Goal: Find specific page/section: Find specific page/section

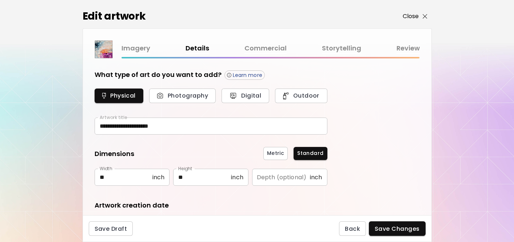
click at [409, 15] on p "Close" at bounding box center [410, 16] width 16 height 9
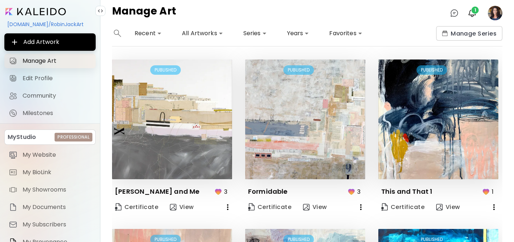
click at [34, 61] on span "Manage Art" at bounding box center [57, 60] width 69 height 7
click at [55, 62] on span "Manage Art" at bounding box center [57, 60] width 69 height 7
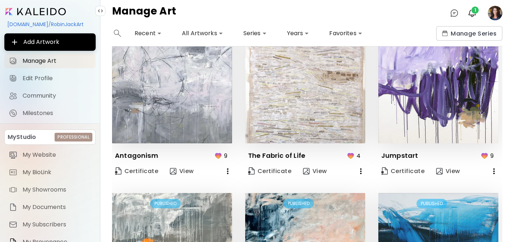
scroll to position [513, 0]
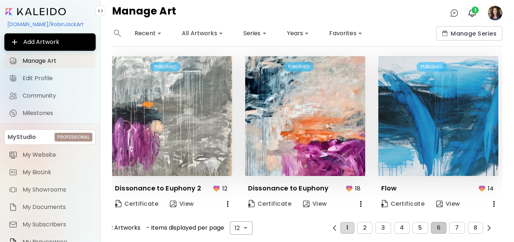
click at [350, 226] on button "1" at bounding box center [346, 228] width 13 height 12
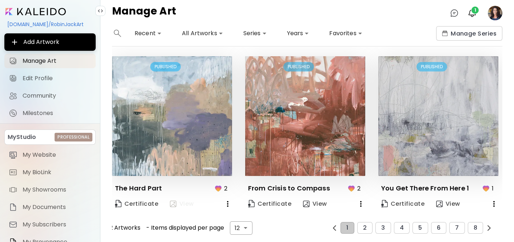
click at [180, 201] on span "View" at bounding box center [182, 204] width 24 height 8
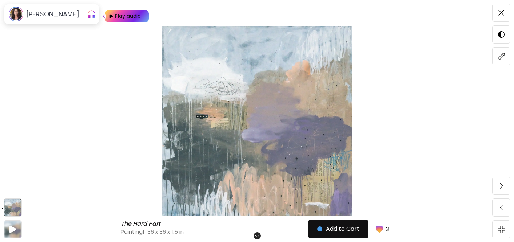
scroll to position [51, 0]
click at [257, 233] on h6 "Scroll for more" at bounding box center [256, 236] width 37 height 6
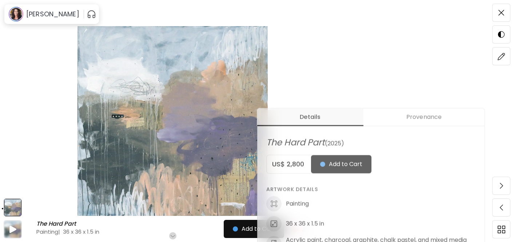
scroll to position [0, 0]
